Goal: Task Accomplishment & Management: Complete application form

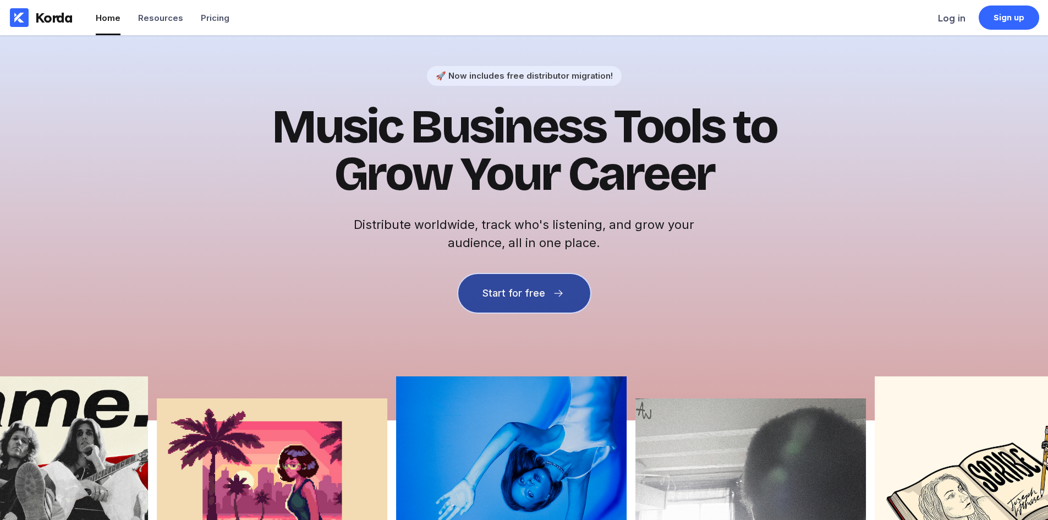
click at [545, 310] on button "Start for free" at bounding box center [524, 293] width 132 height 38
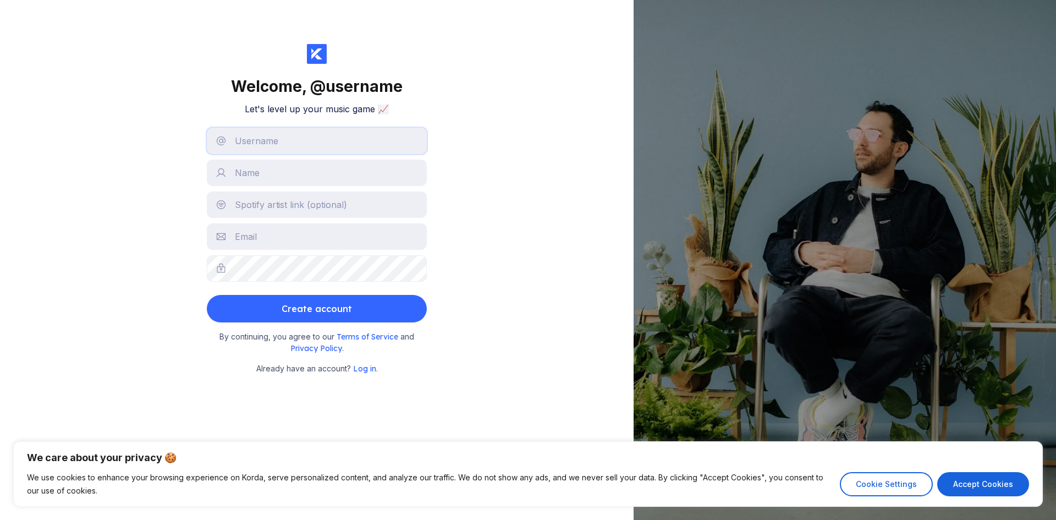
click at [274, 149] on input "text" at bounding box center [317, 141] width 220 height 26
type input "0599334560"
click at [280, 174] on input "text" at bounding box center [317, 172] width 220 height 26
type input "Meta Support"
click at [273, 193] on input "text" at bounding box center [317, 204] width 220 height 26
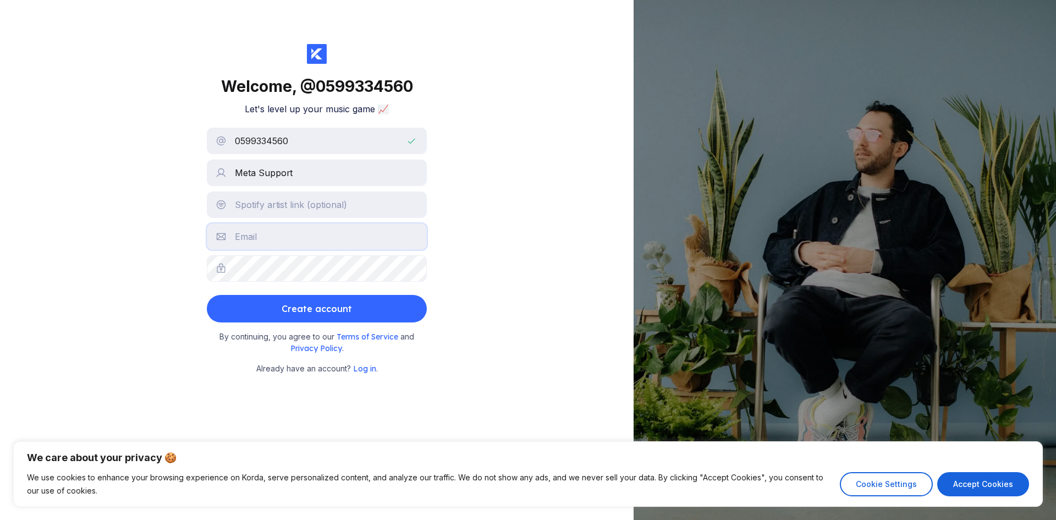
click at [276, 237] on input "text" at bounding box center [317, 236] width 220 height 26
type input "[EMAIL_ADDRESS][DOMAIN_NAME]"
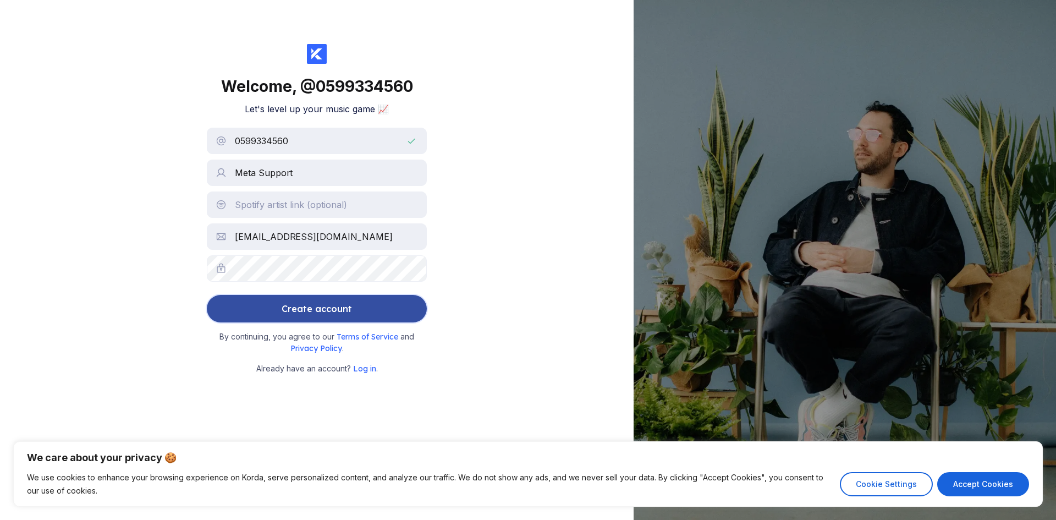
click at [393, 315] on button "Create account" at bounding box center [317, 308] width 220 height 27
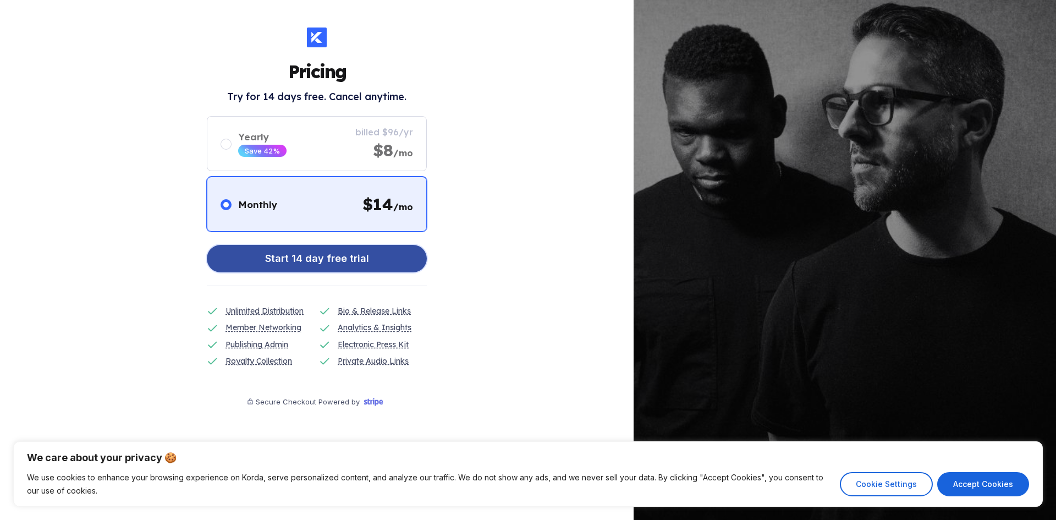
click at [364, 265] on div "Start 14 day free trial" at bounding box center [317, 258] width 104 height 22
